Goal: Check status: Check status

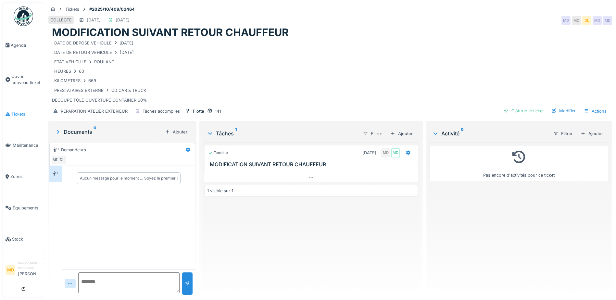
click at [15, 112] on span "Tickets" at bounding box center [26, 114] width 30 height 6
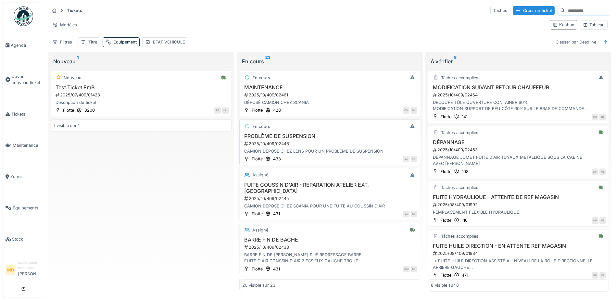
click at [287, 150] on div "CAMION DÉPOSÉ CHEZ LENS POUR UN PROBLÈME DE SUSPENSION" at bounding box center [329, 151] width 175 height 6
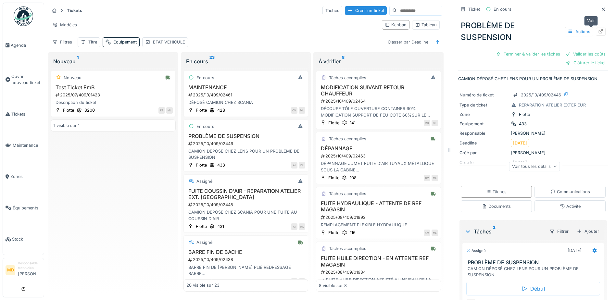
click at [599, 33] on icon at bounding box center [601, 31] width 4 height 4
